Goal: Transaction & Acquisition: Purchase product/service

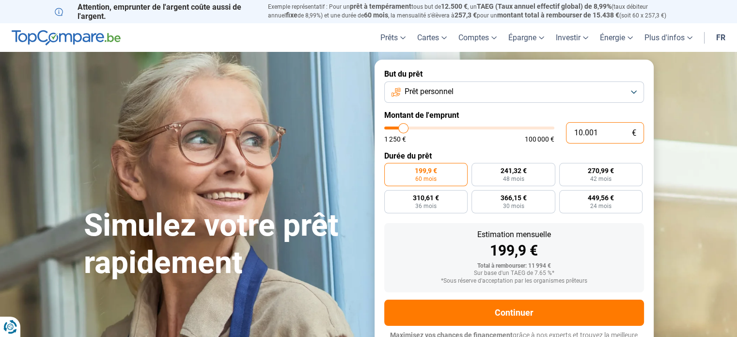
click at [591, 133] on input "10.001" at bounding box center [605, 132] width 78 height 21
type input "3"
type input "1250"
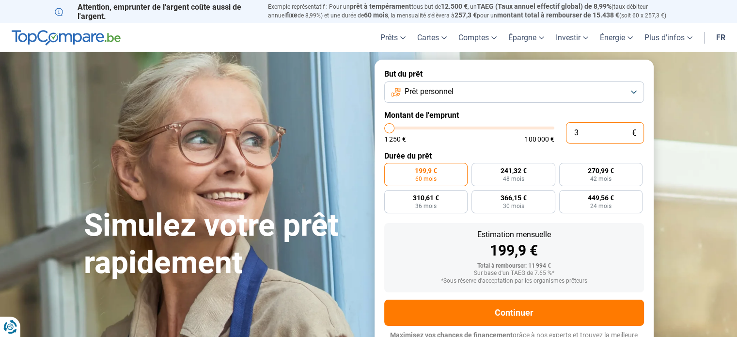
type input "30"
type input "1250"
type input "300"
type input "1250"
type input "3.000"
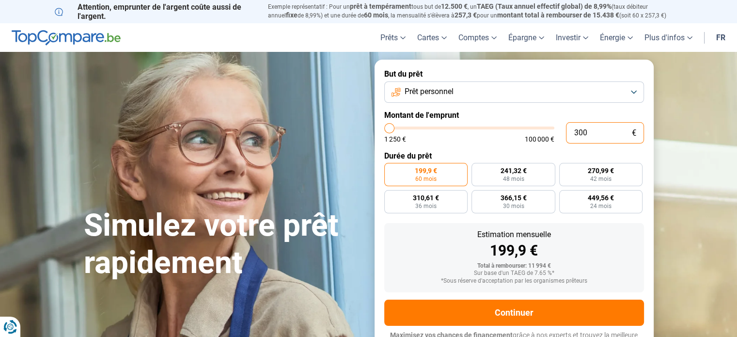
type input "3000"
radio input "true"
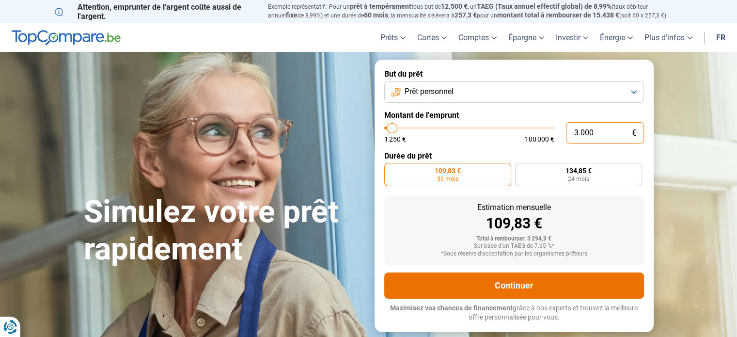
type input "3.000"
click at [514, 286] on button "Continuer" at bounding box center [514, 285] width 260 height 26
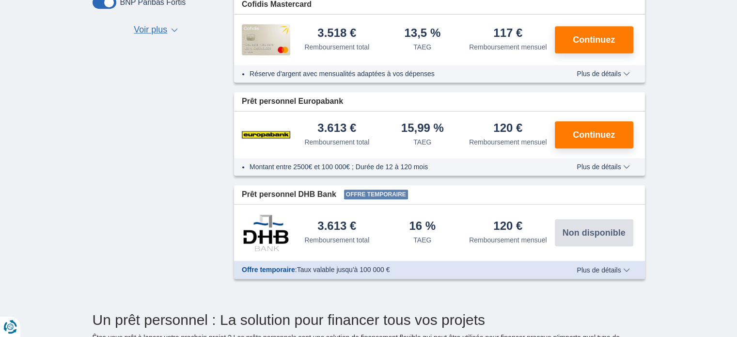
scroll to position [522, 0]
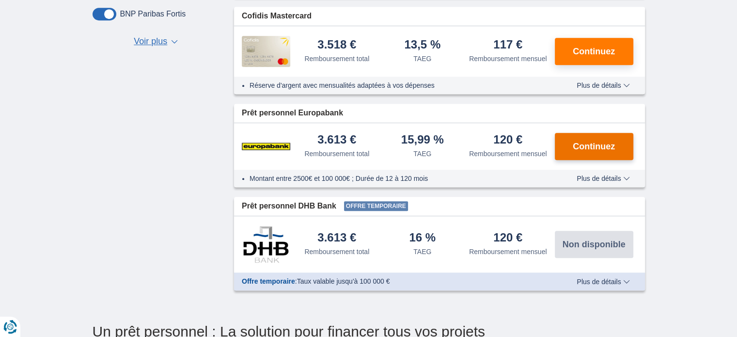
click at [605, 151] on button "Continuez" at bounding box center [594, 146] width 79 height 27
